Goal: Task Accomplishment & Management: Manage account settings

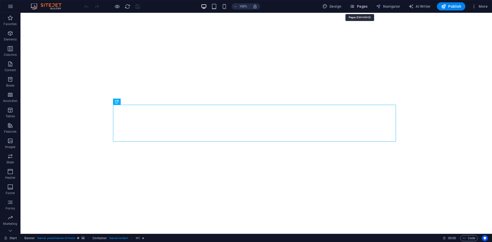
click at [269, 7] on span "Pages" at bounding box center [358, 6] width 18 height 5
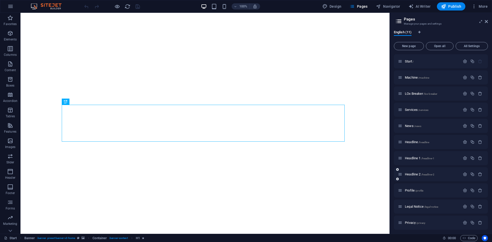
click at [269, 171] on div "Headline 2 /headline-2" at bounding box center [441, 174] width 94 height 14
click at [269, 174] on span "Headline 2 /headline-2" at bounding box center [419, 174] width 29 height 4
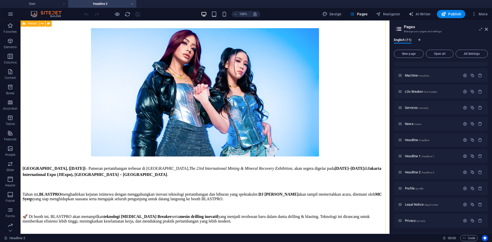
scroll to position [95, 0]
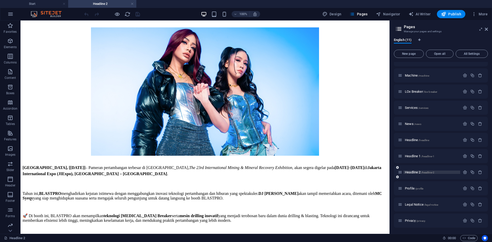
click at [269, 172] on span "/headline-2" at bounding box center [427, 172] width 13 height 3
click at [269, 172] on span "Headline 2 /headline-2" at bounding box center [419, 172] width 29 height 4
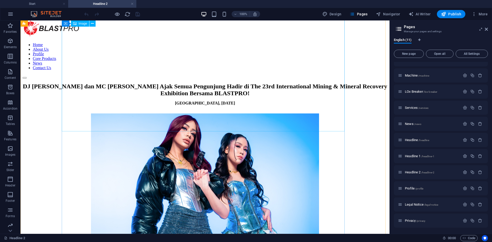
scroll to position [0, 0]
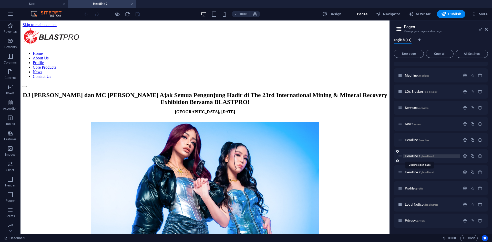
click at [269, 157] on span "Headline 1 /headline-1" at bounding box center [419, 156] width 29 height 4
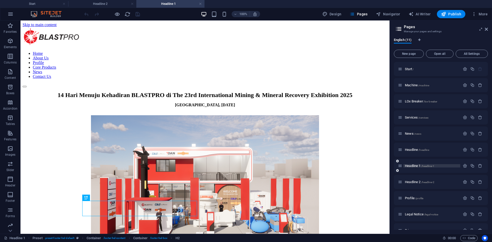
scroll to position [173, 0]
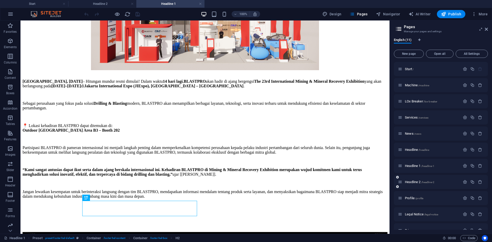
click at [269, 178] on div "Headline 2 /headline-2" at bounding box center [441, 182] width 94 height 14
click at [269, 178] on span "Headline 2 /headline-2" at bounding box center [419, 182] width 29 height 4
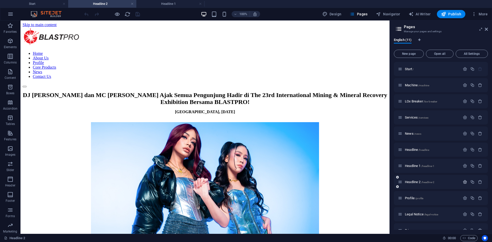
click at [269, 178] on button "button" at bounding box center [464, 182] width 7 height 4
click at [269, 178] on input "/headline-2" at bounding box center [441, 220] width 86 height 8
paste input "text"
type input "/headline-2"
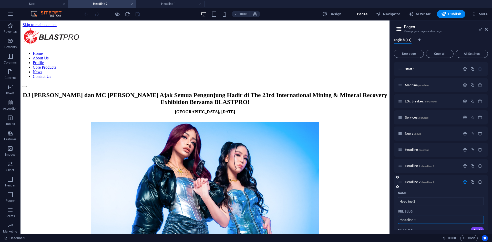
drag, startPoint x: 417, startPoint y: 220, endPoint x: 397, endPoint y: 218, distance: 20.0
click at [269, 178] on input "Headline 2" at bounding box center [441, 201] width 86 height 8
drag, startPoint x: 420, startPoint y: 202, endPoint x: 391, endPoint y: 202, distance: 28.9
click at [269, 178] on div "English (11) New page Open all All Settings Start / Machine /machine LOx Breake…" at bounding box center [440, 134] width 102 height 200
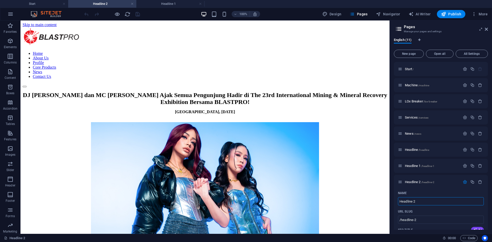
paste input "[URL][DOMAIN_NAME]"
type input "[URL][DOMAIN_NAME]"
type input "/https-blastpro-id-com-dj-[PERSON_NAME]-dan-mc-syeqy"
type input "[URL][DOMAIN_NAME]"
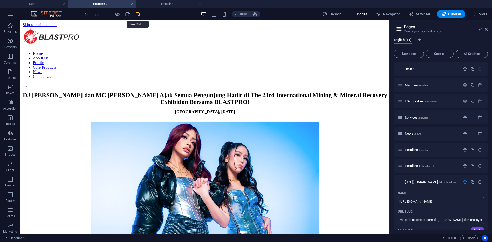
click at [139, 15] on icon "save" at bounding box center [138, 14] width 6 height 6
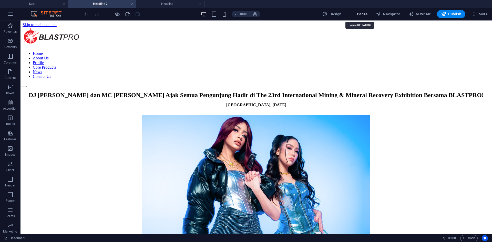
click at [269, 16] on span "Pages" at bounding box center [358, 14] width 18 height 5
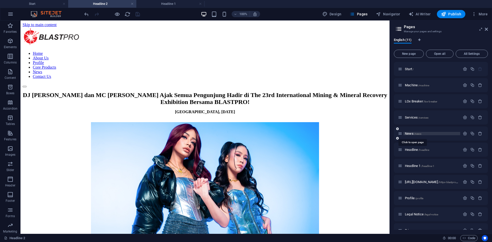
click at [269, 132] on span "News /news" at bounding box center [413, 134] width 16 height 4
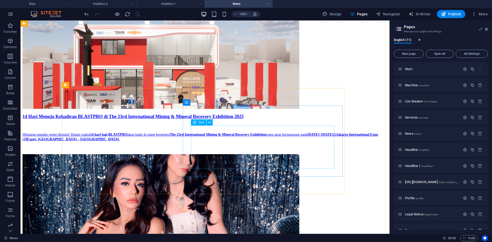
scroll to position [98, 0]
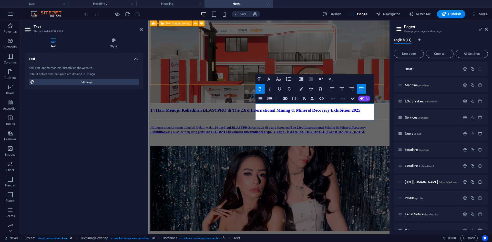
click at [269, 68] on div "14 Hari Menuju Kehadiran BLASTPRO di The 23rd International Mining & Mineral Re…" at bounding box center [275, 85] width 250 height 135
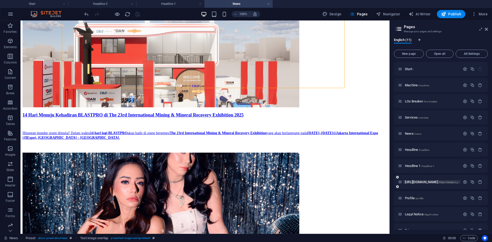
click at [269, 178] on span "[URL][DOMAIN_NAME][PERSON_NAME] /https-blastpro-id-com-dj-freya-dan-mc-syeqy" at bounding box center [455, 182] width 101 height 4
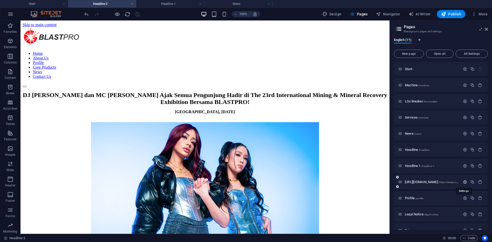
click at [269, 178] on icon "button" at bounding box center [464, 182] width 4 height 4
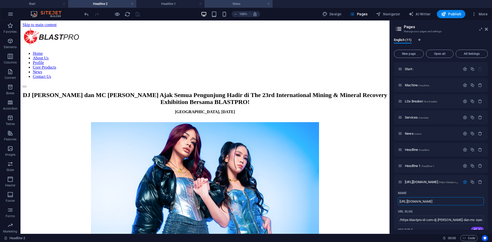
click at [251, 4] on h4 "News" at bounding box center [238, 4] width 68 height 6
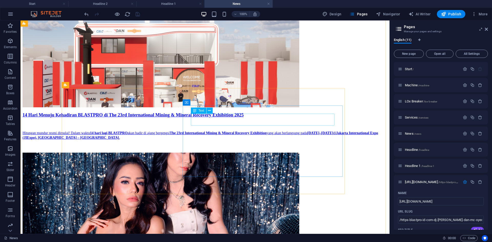
click at [200, 109] on span "Text" at bounding box center [201, 110] width 6 height 3
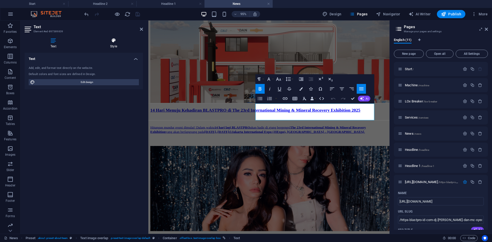
click at [116, 42] on icon at bounding box center [113, 40] width 59 height 5
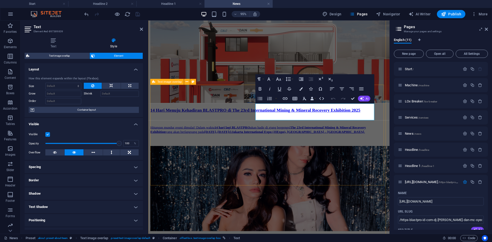
click at [269, 178] on div "DJ [PERSON_NAME] dan MC [PERSON_NAME] Ajak Semua Pengunjung Hadir di The 23rd I…" at bounding box center [275, 223] width 250 height 141
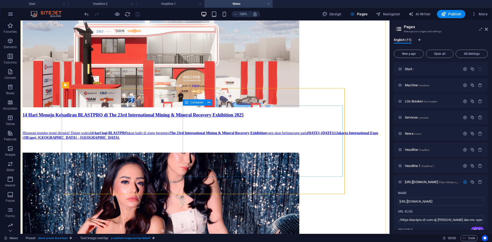
click at [191, 102] on span "Container" at bounding box center [196, 102] width 13 height 3
select select "7"
select select
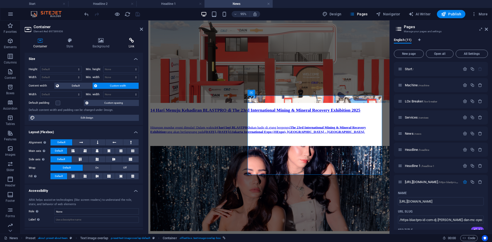
click at [131, 41] on icon at bounding box center [131, 40] width 23 height 5
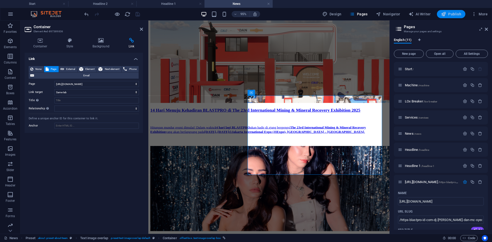
click at [269, 15] on span "Publish" at bounding box center [451, 14] width 20 height 5
